Goal: Task Accomplishment & Management: Complete application form

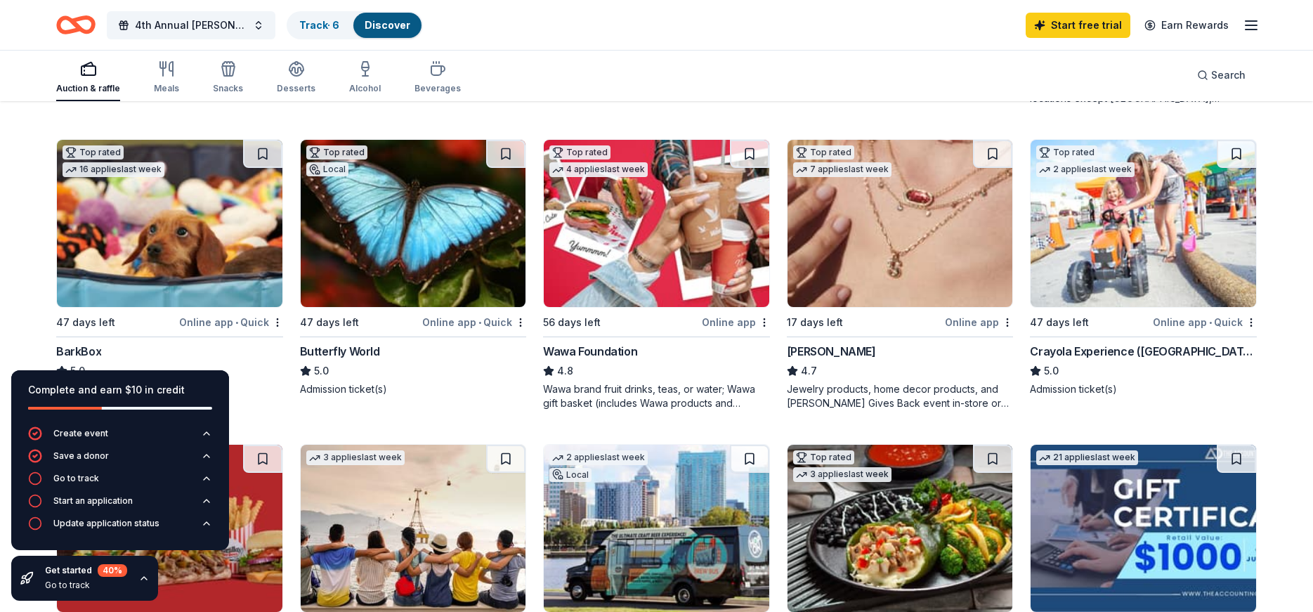
scroll to position [434, 0]
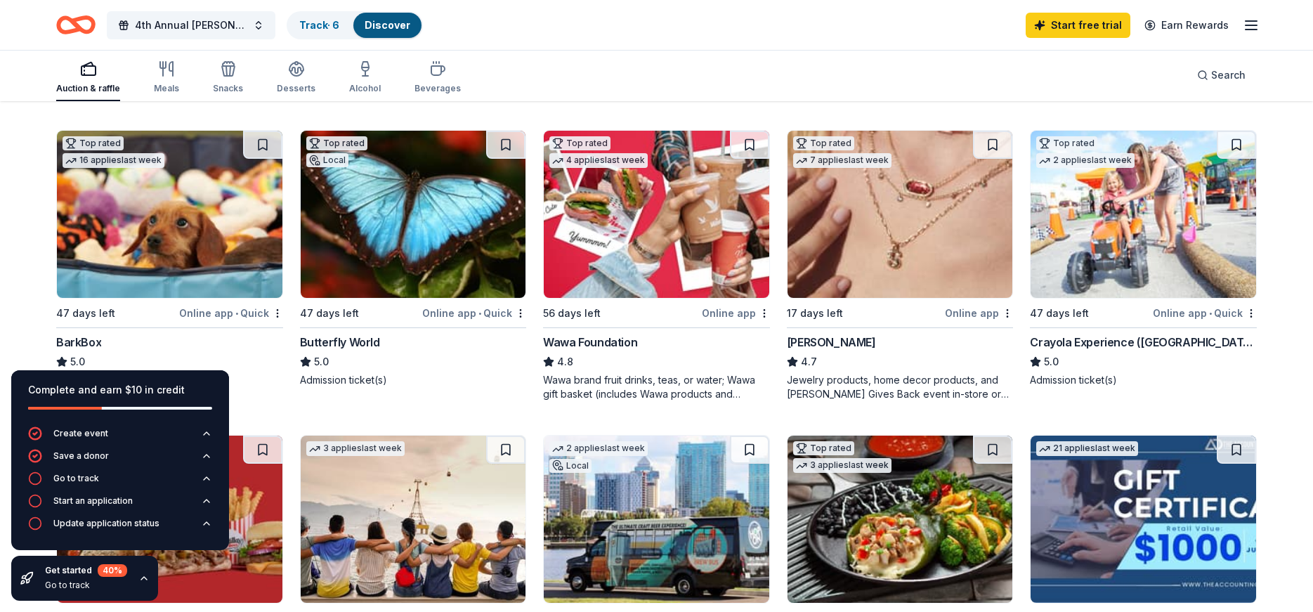
click at [674, 221] on img at bounding box center [657, 214] width 226 height 167
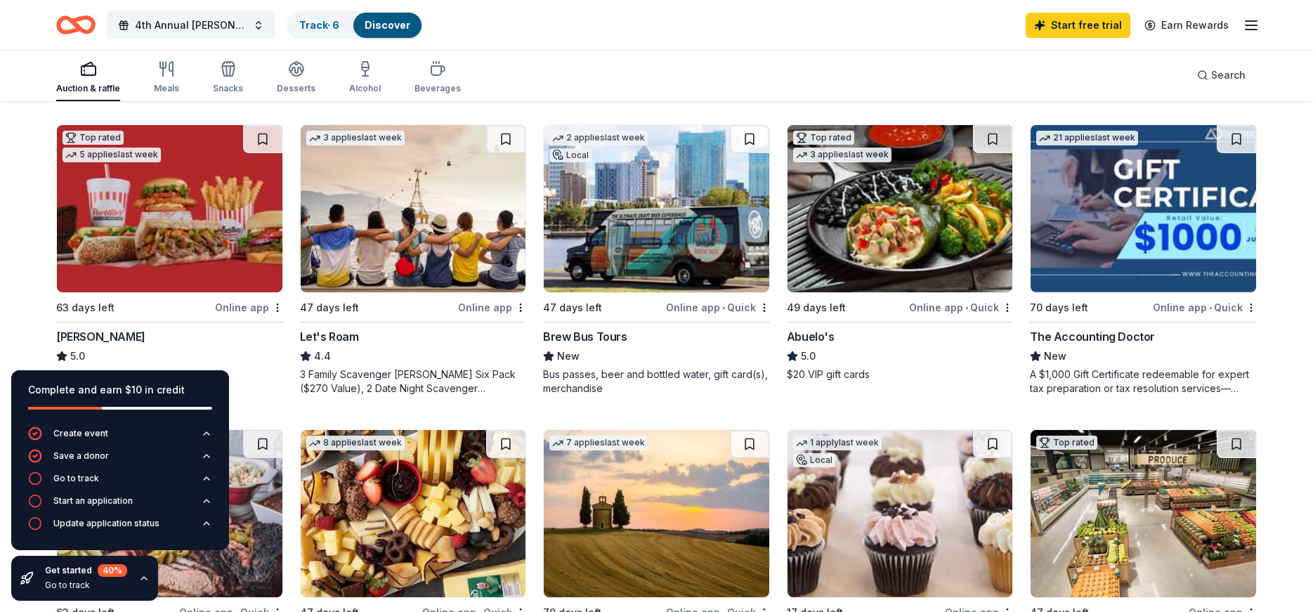
scroll to position [749, 0]
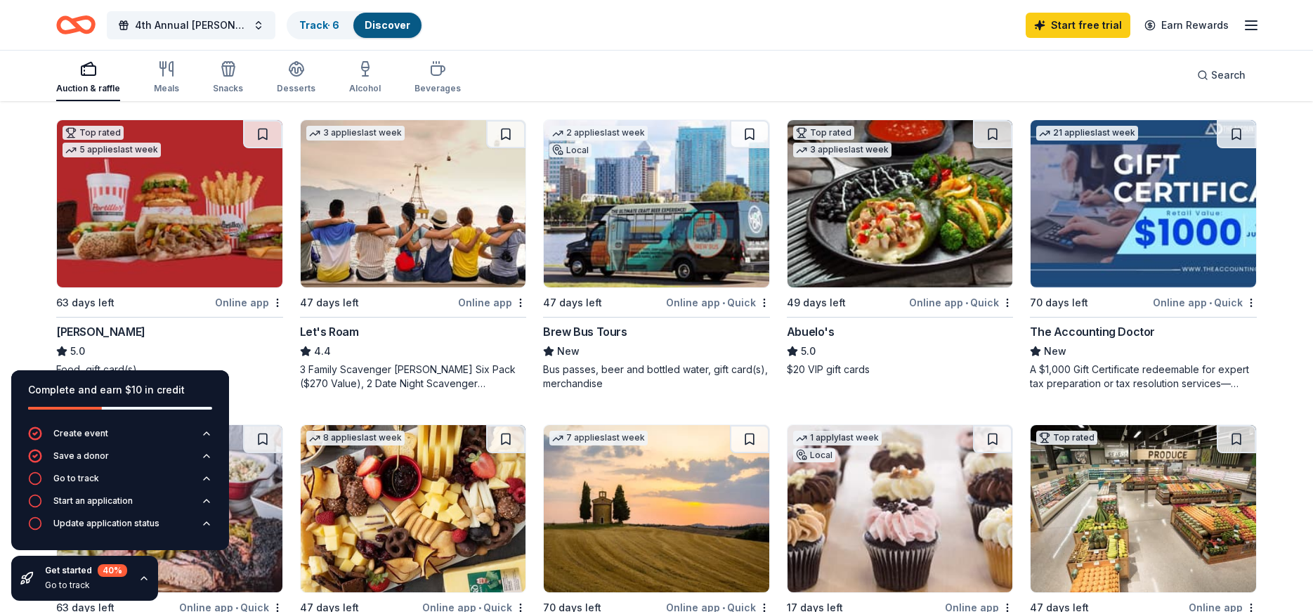
click at [451, 236] on img at bounding box center [414, 203] width 226 height 167
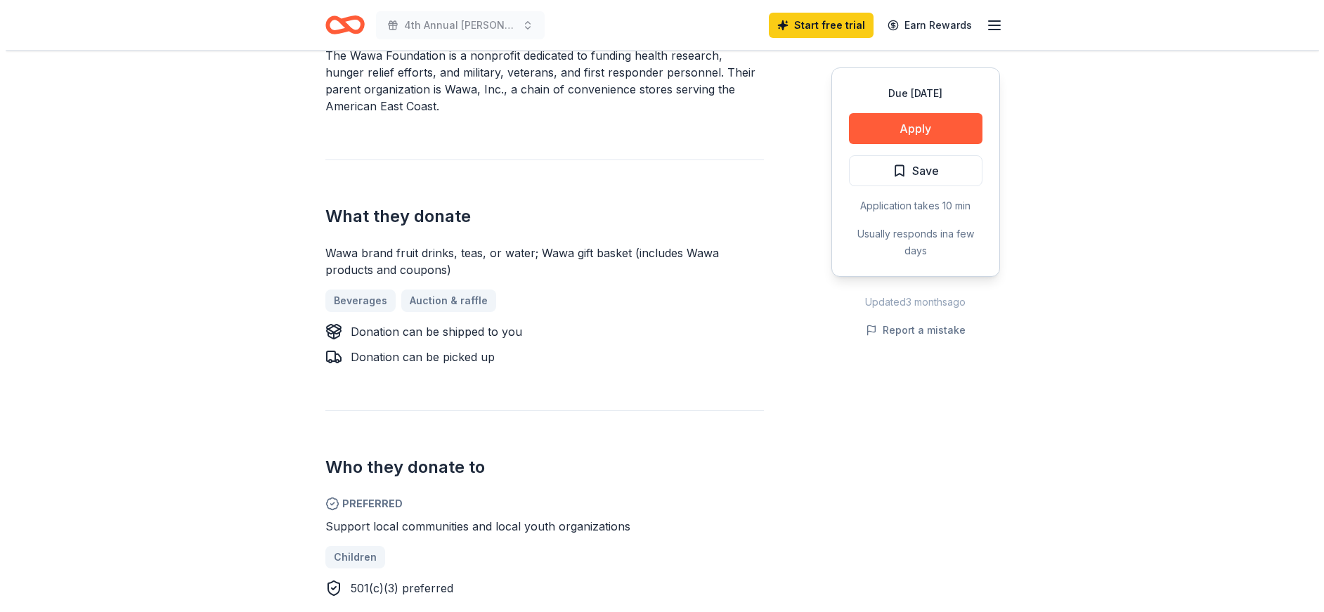
scroll to position [487, 0]
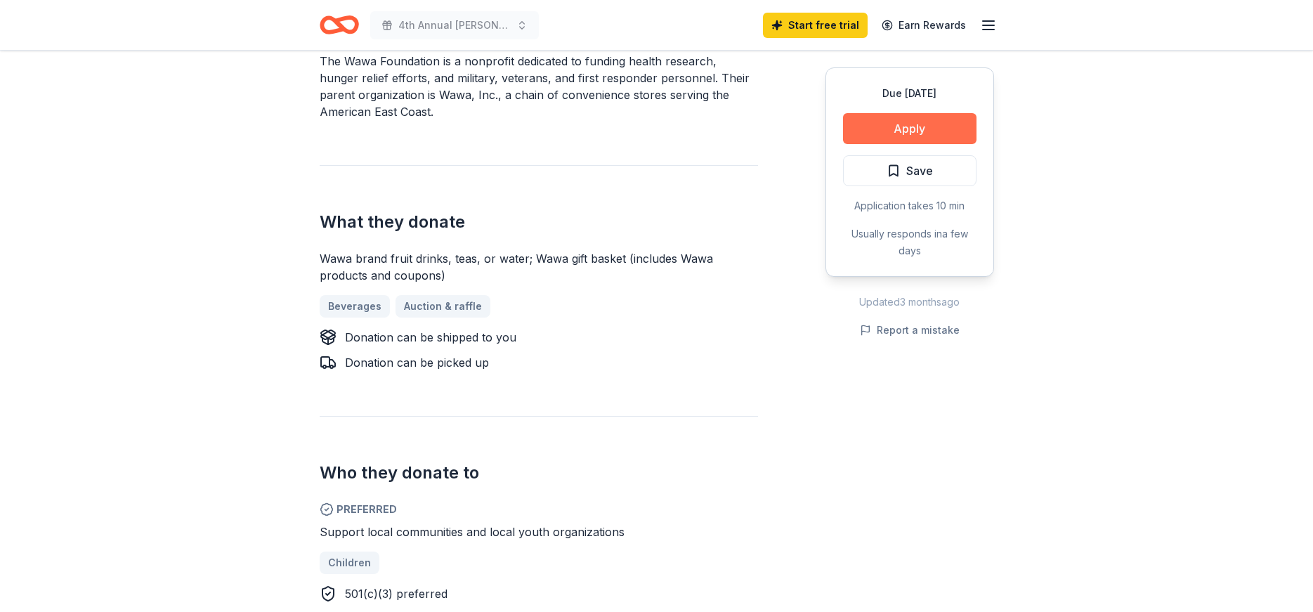
click at [950, 131] on button "Apply" at bounding box center [910, 128] width 134 height 31
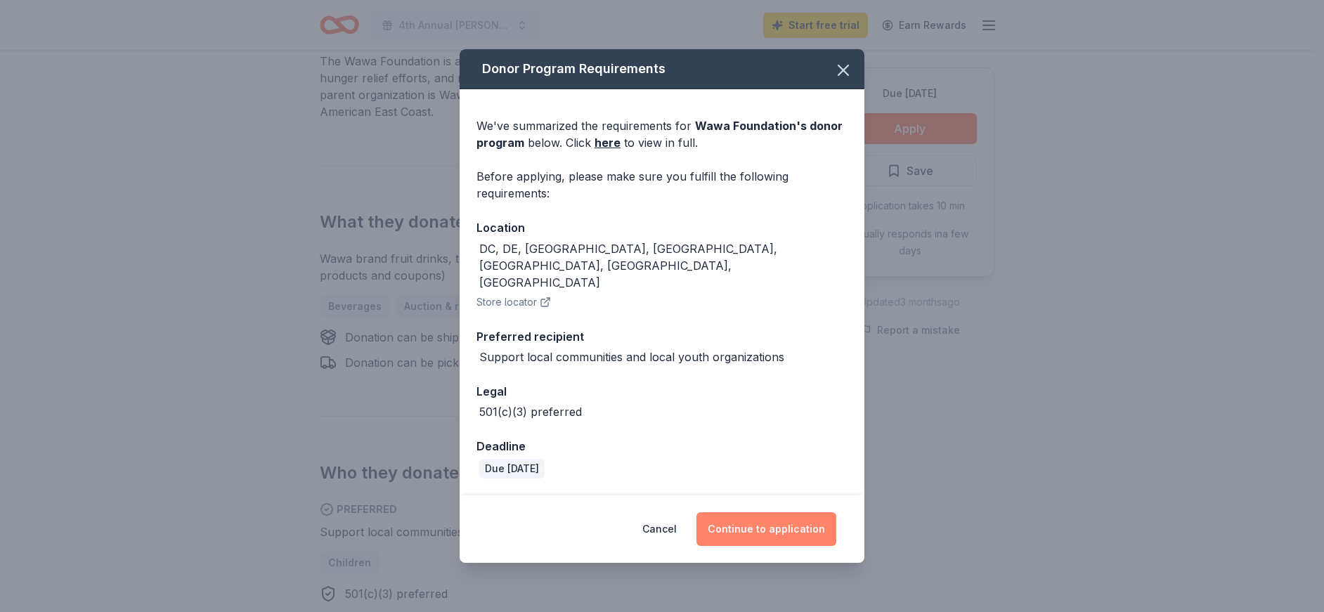
click at [751, 512] on button "Continue to application" at bounding box center [766, 529] width 140 height 34
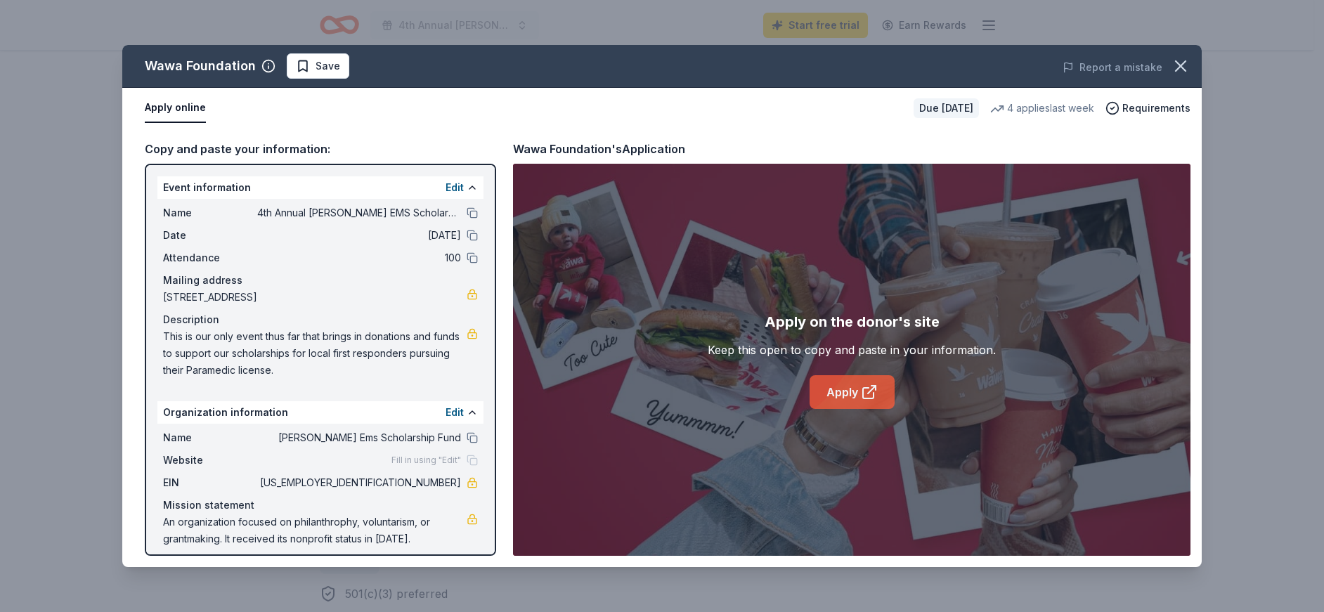
click at [859, 399] on link "Apply" at bounding box center [851, 392] width 85 height 34
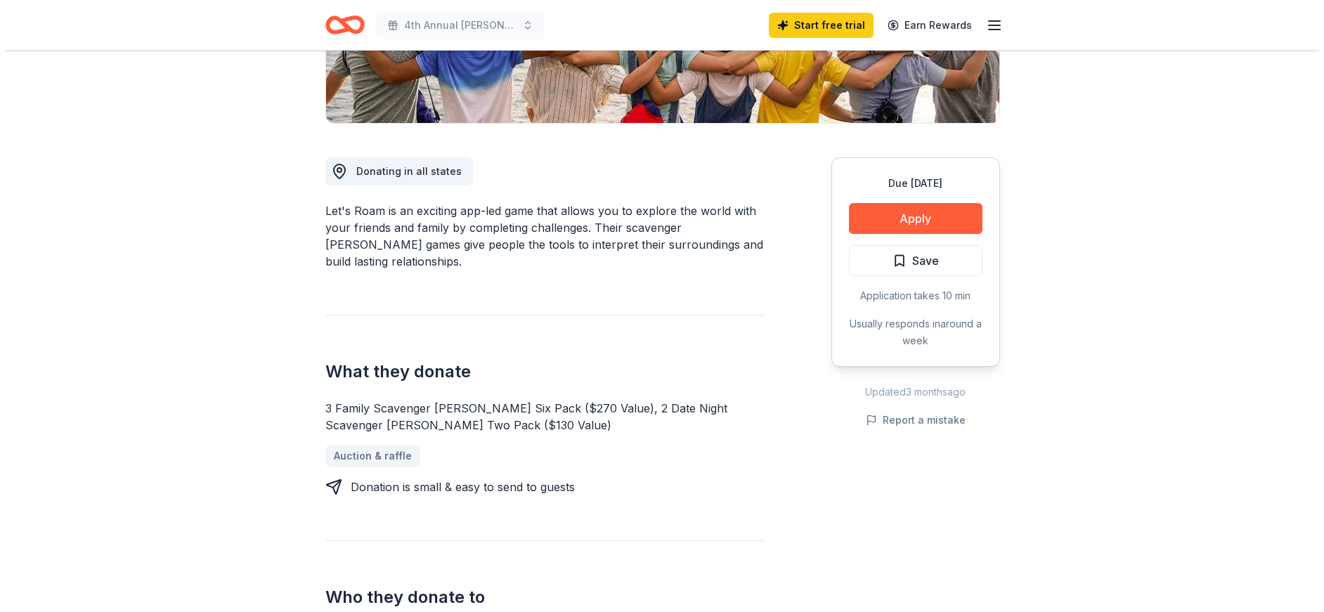
scroll to position [320, 0]
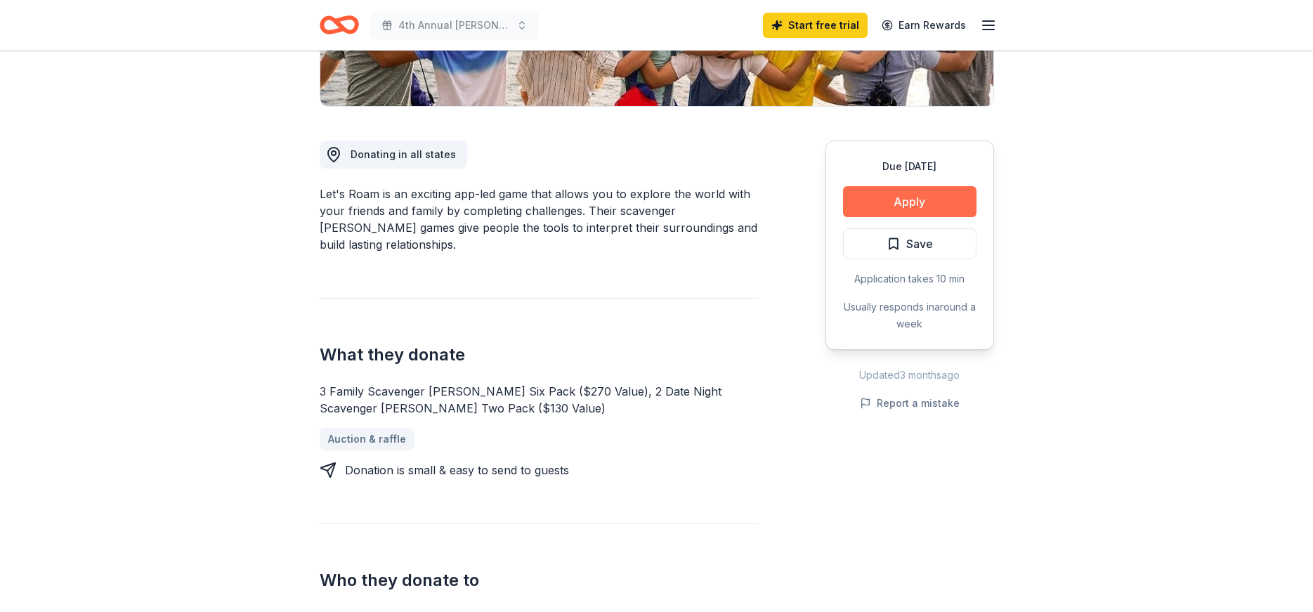
click at [908, 203] on button "Apply" at bounding box center [910, 201] width 134 height 31
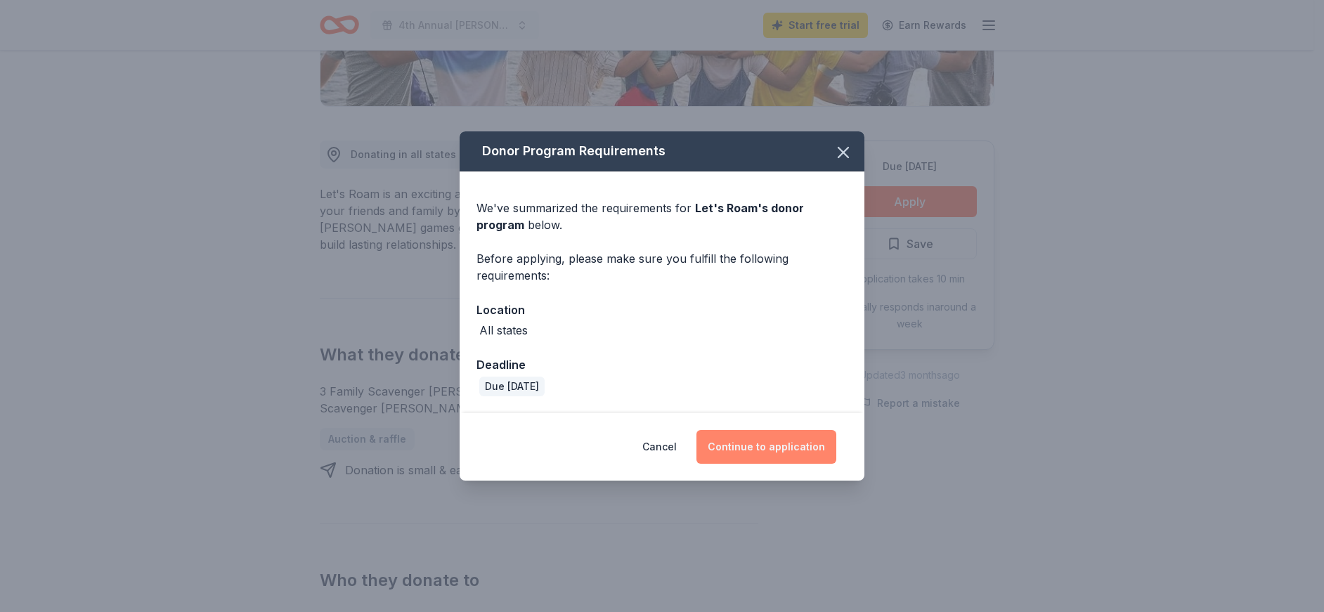
click at [764, 444] on button "Continue to application" at bounding box center [766, 447] width 140 height 34
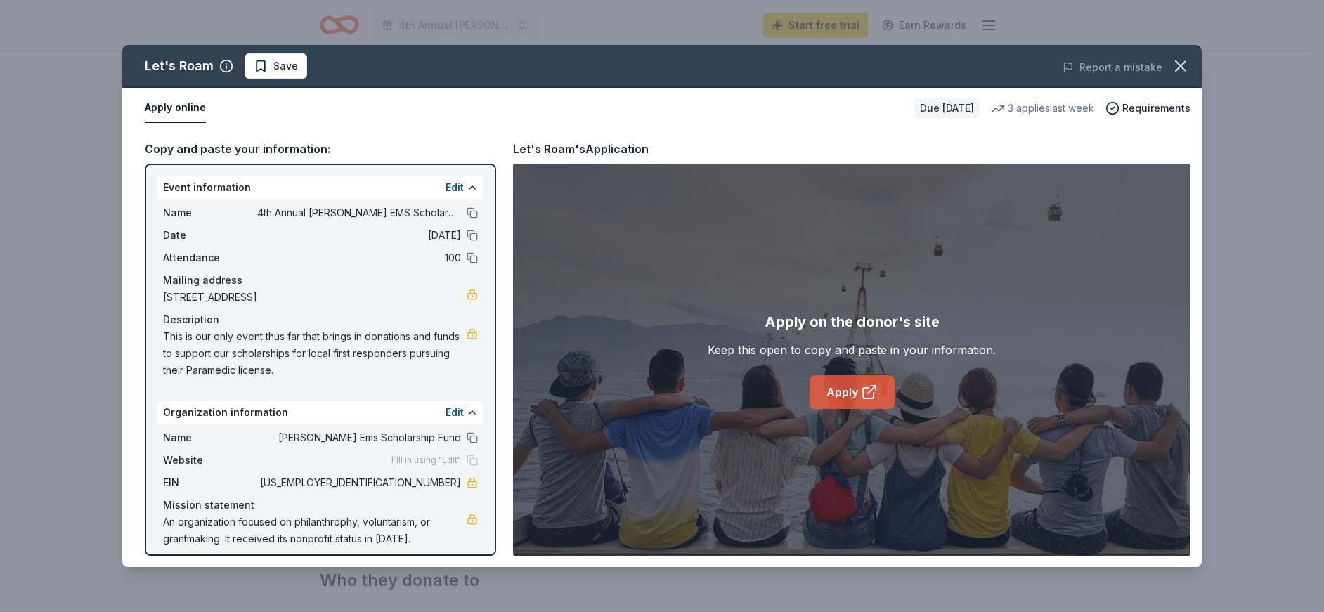
click at [842, 384] on link "Apply" at bounding box center [851, 392] width 85 height 34
